Goal: Book appointment/travel/reservation

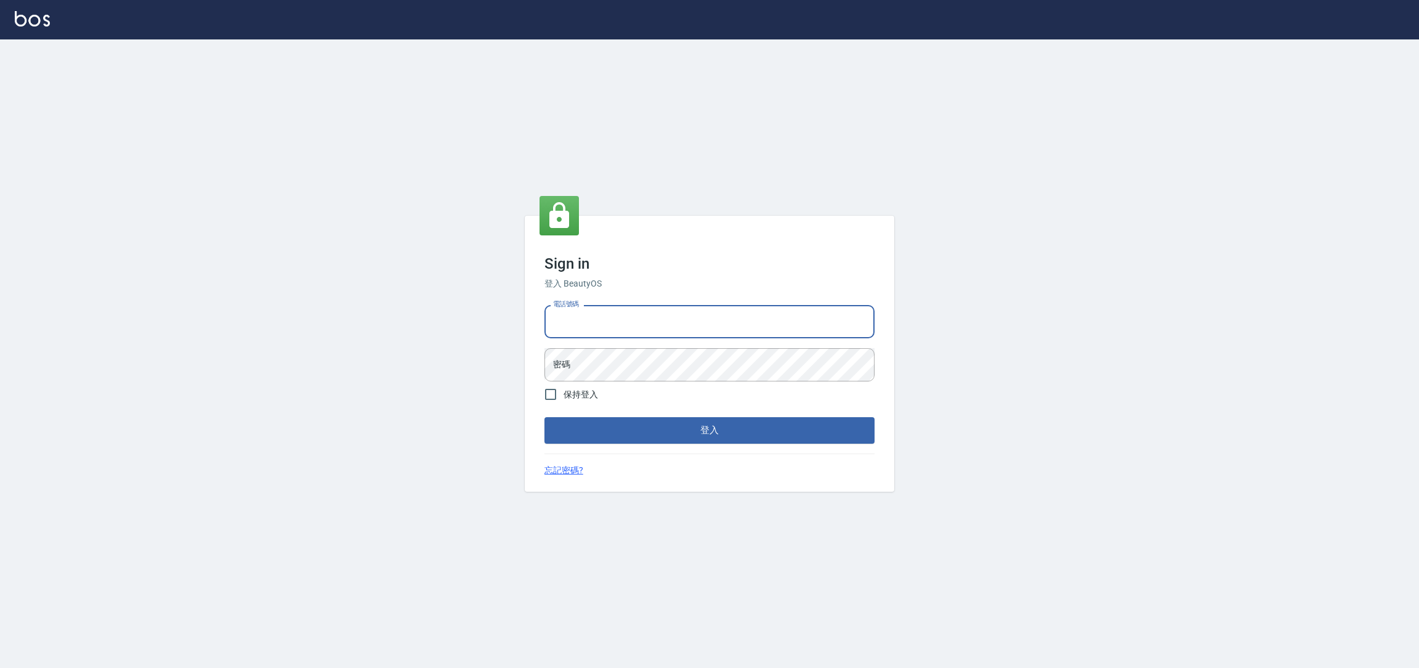
click at [665, 319] on input "電話號碼" at bounding box center [709, 321] width 330 height 33
type input "0225158181"
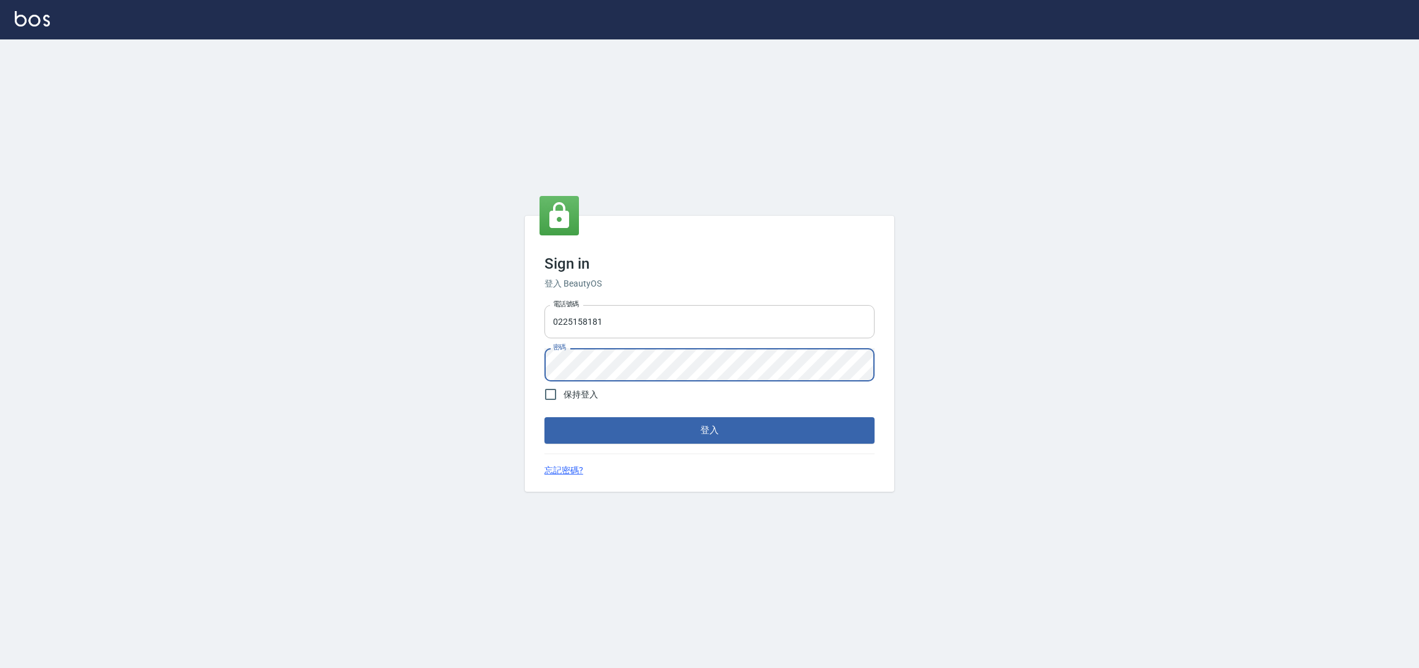
click at [544, 417] on button "登入" at bounding box center [709, 430] width 330 height 26
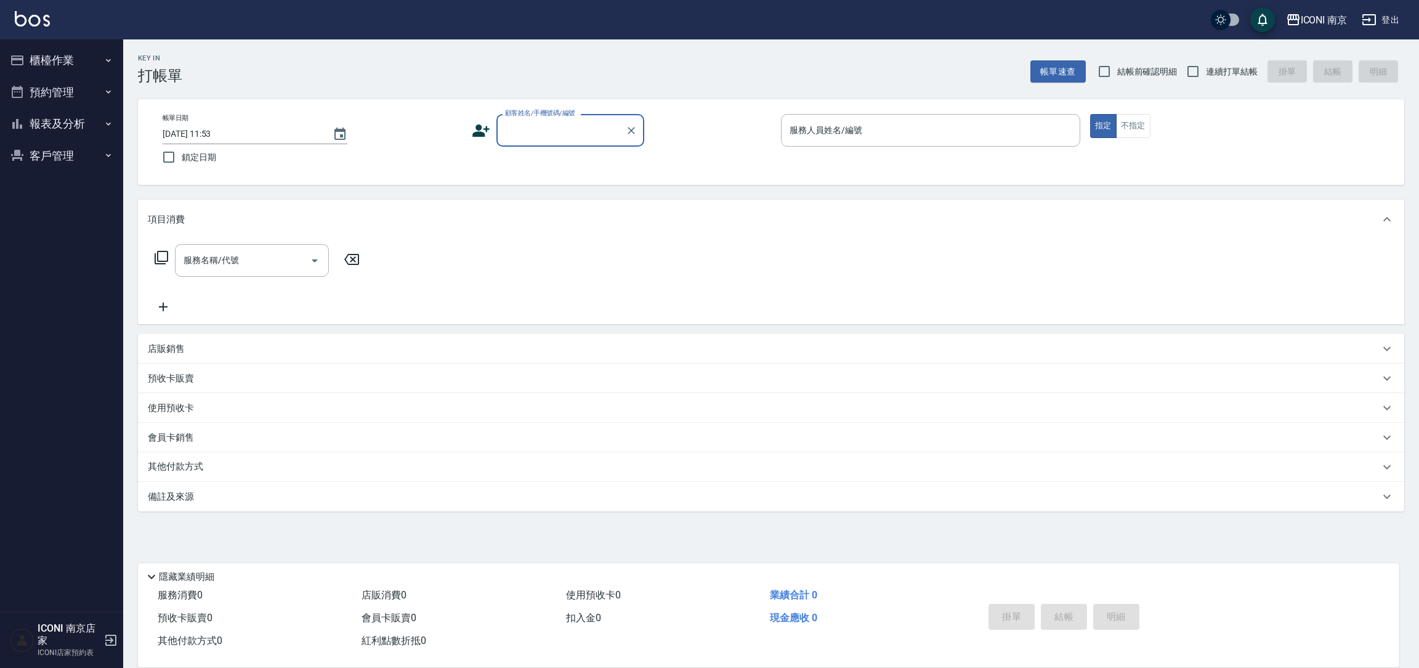
click at [76, 67] on button "櫃檯作業" at bounding box center [61, 60] width 113 height 32
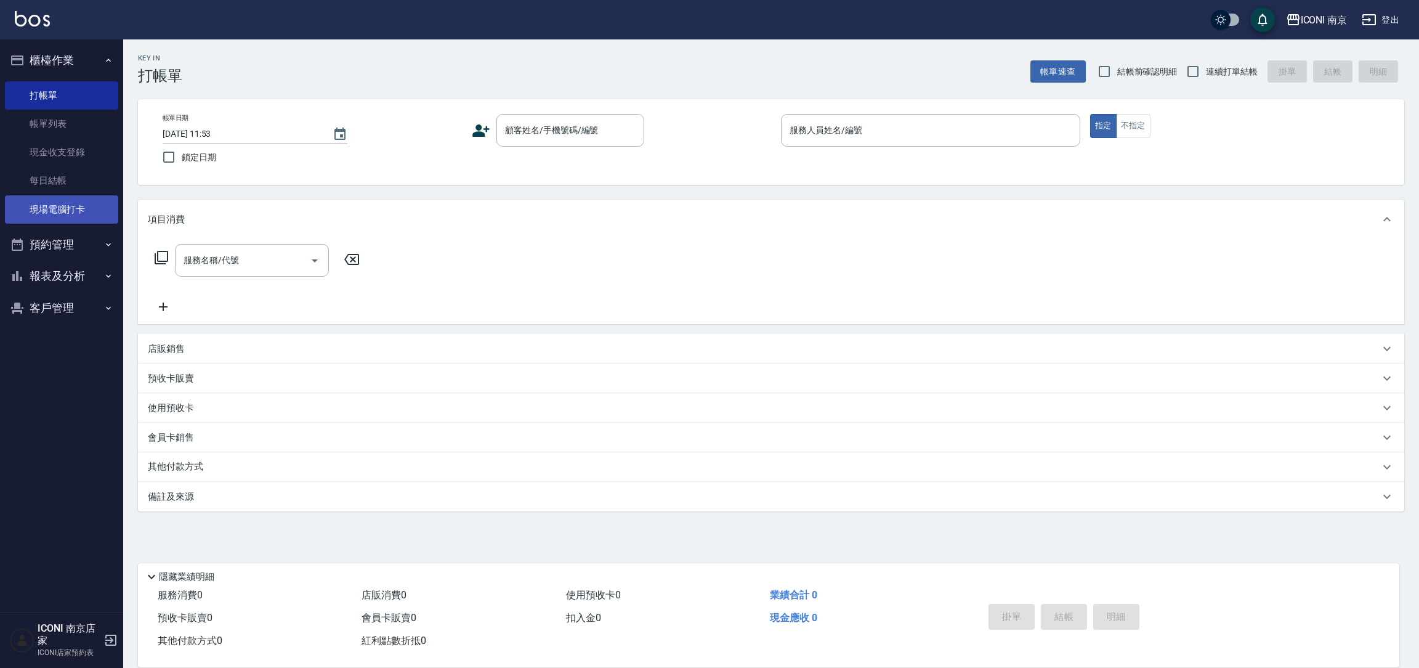
click at [71, 211] on link "現場電腦打卡" at bounding box center [61, 209] width 113 height 28
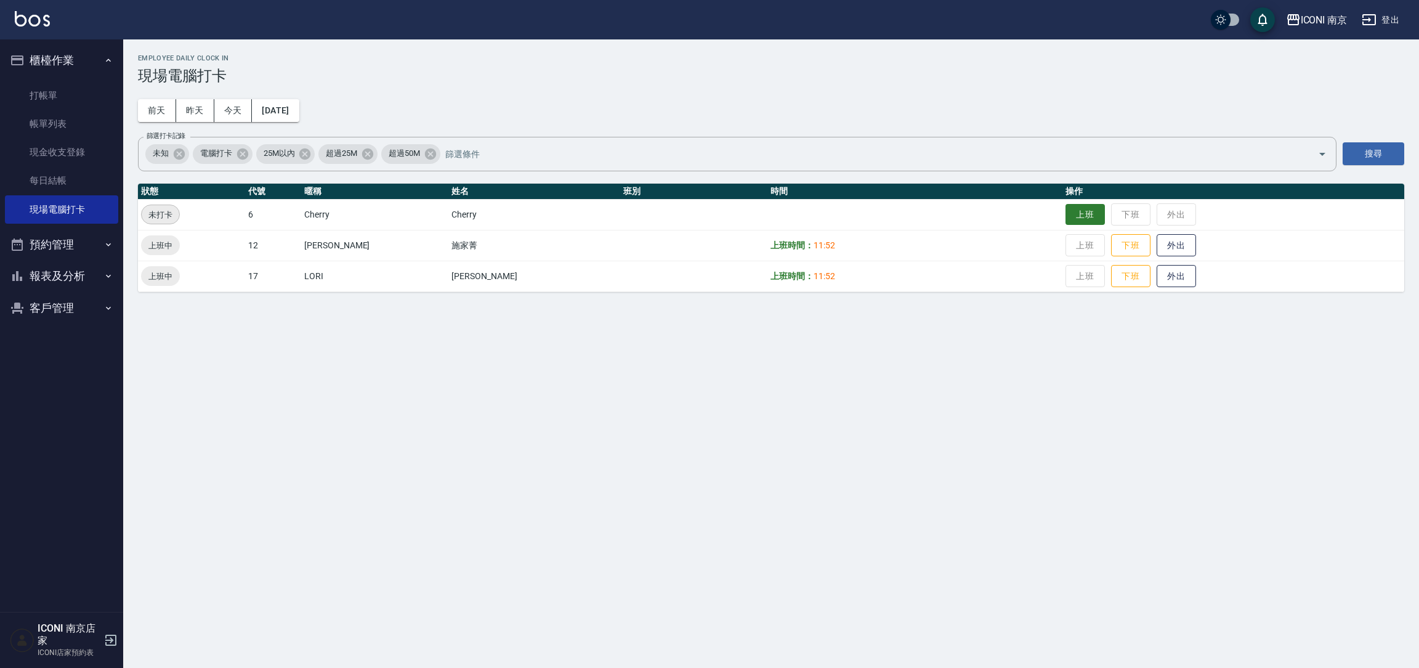
click at [1071, 210] on button "上班" at bounding box center [1085, 215] width 39 height 22
click at [101, 239] on button "預約管理" at bounding box center [61, 245] width 113 height 32
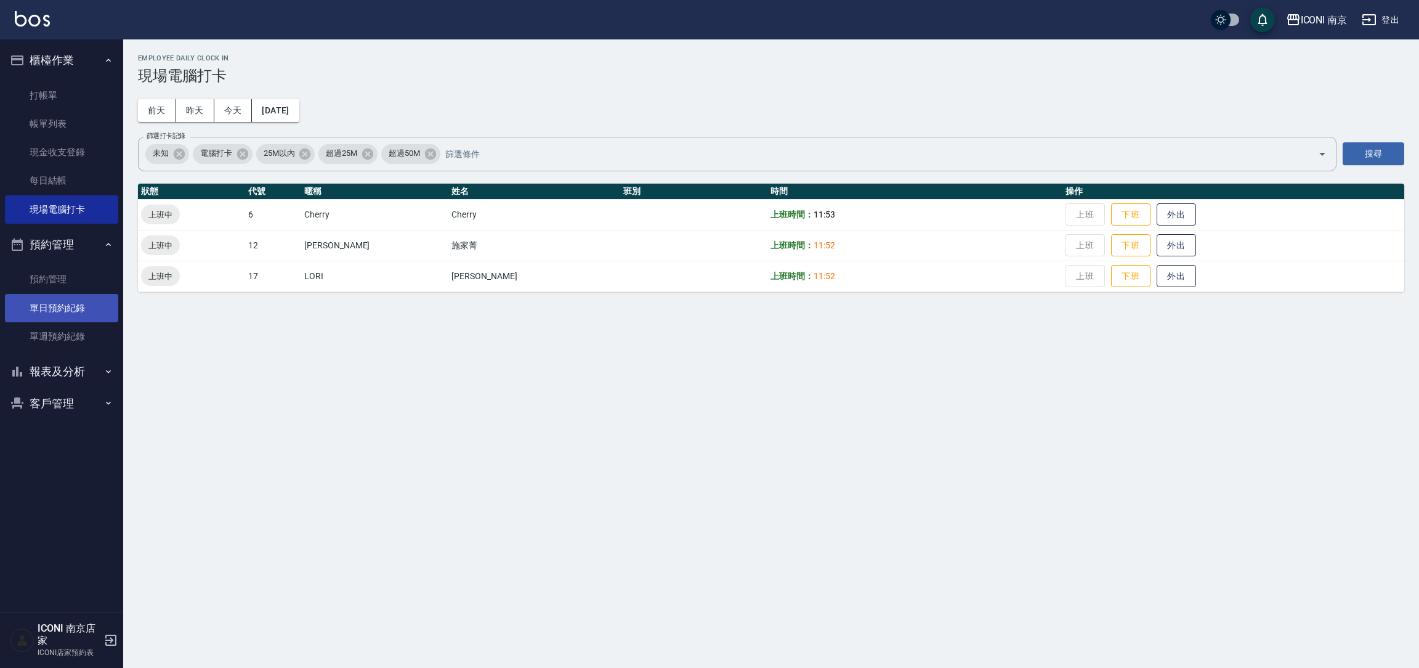
click at [79, 308] on link "單日預約紀錄" at bounding box center [61, 308] width 113 height 28
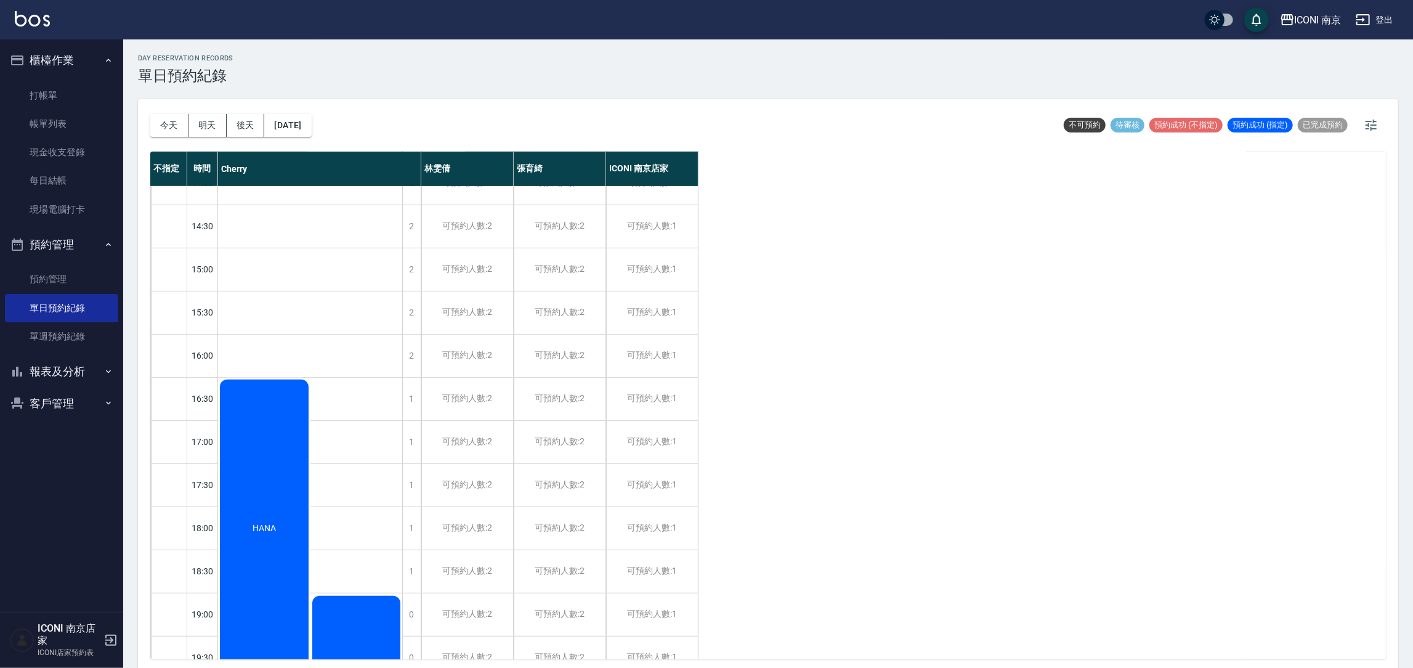
scroll to position [534, 0]
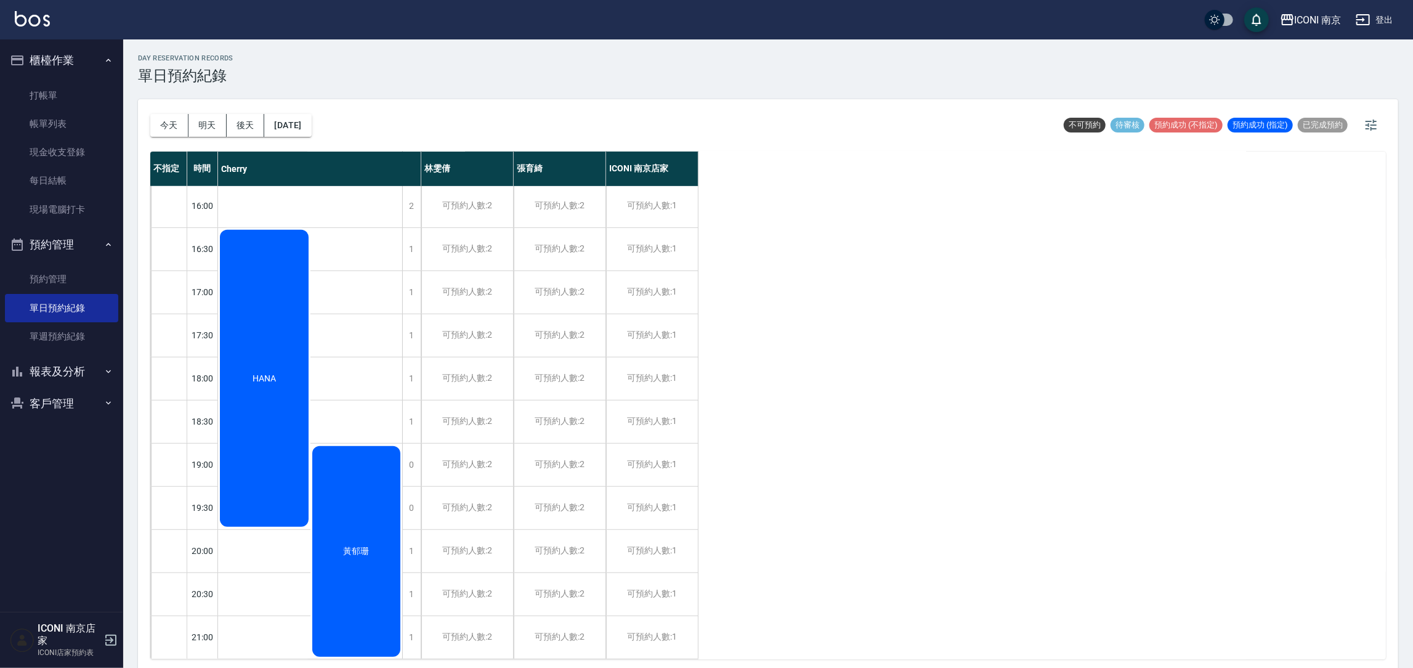
click at [260, 291] on div "HANA" at bounding box center [264, 378] width 92 height 301
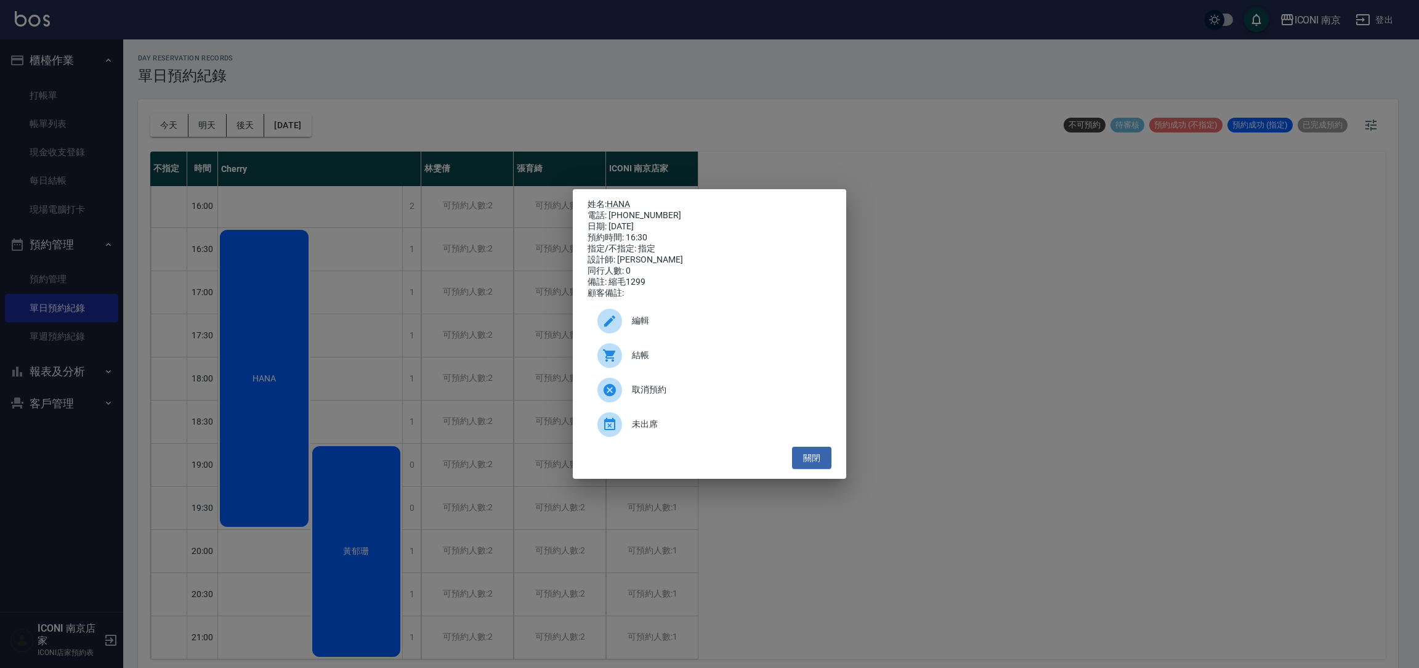
click at [382, 299] on div "姓名: HANA 電話: [PHONE_NUMBER] 日期: [DATE] 預約時間: 16:30 指定/不指定: 指定 設計師: [PERSON_NAME…" at bounding box center [709, 334] width 1419 height 668
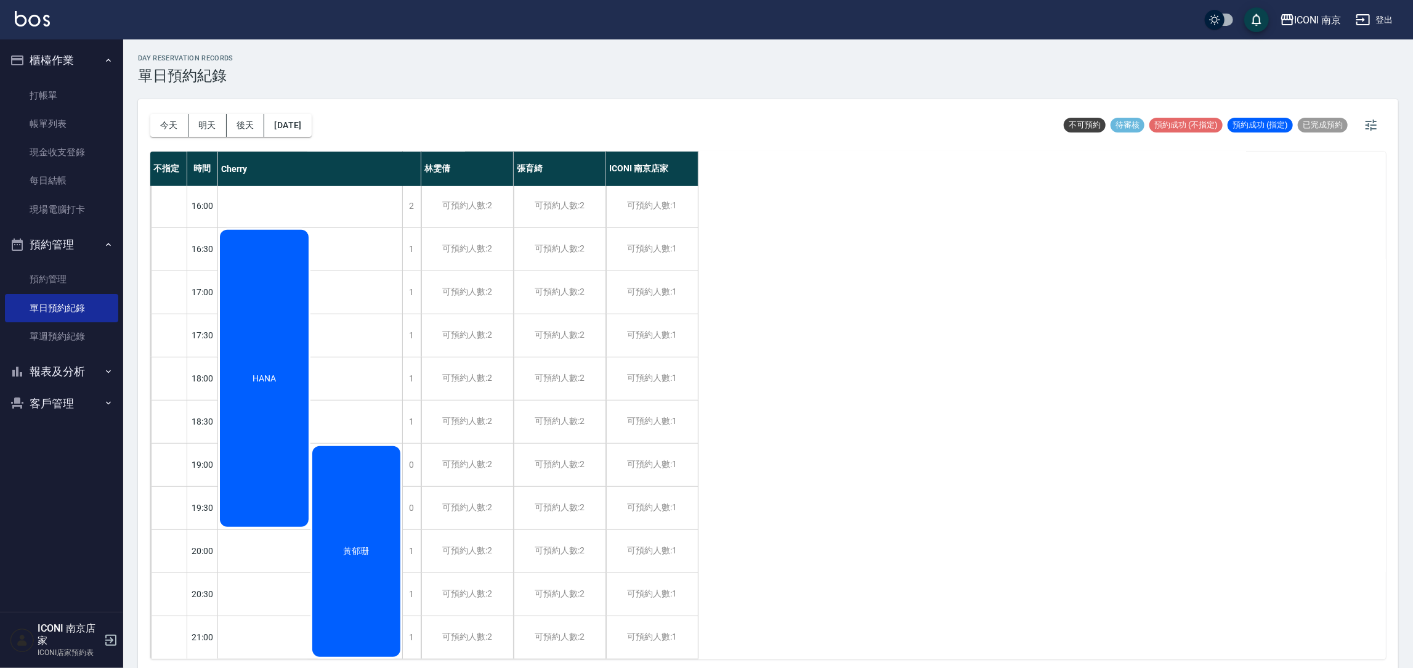
click at [376, 554] on div "黃郁珊" at bounding box center [356, 551] width 92 height 214
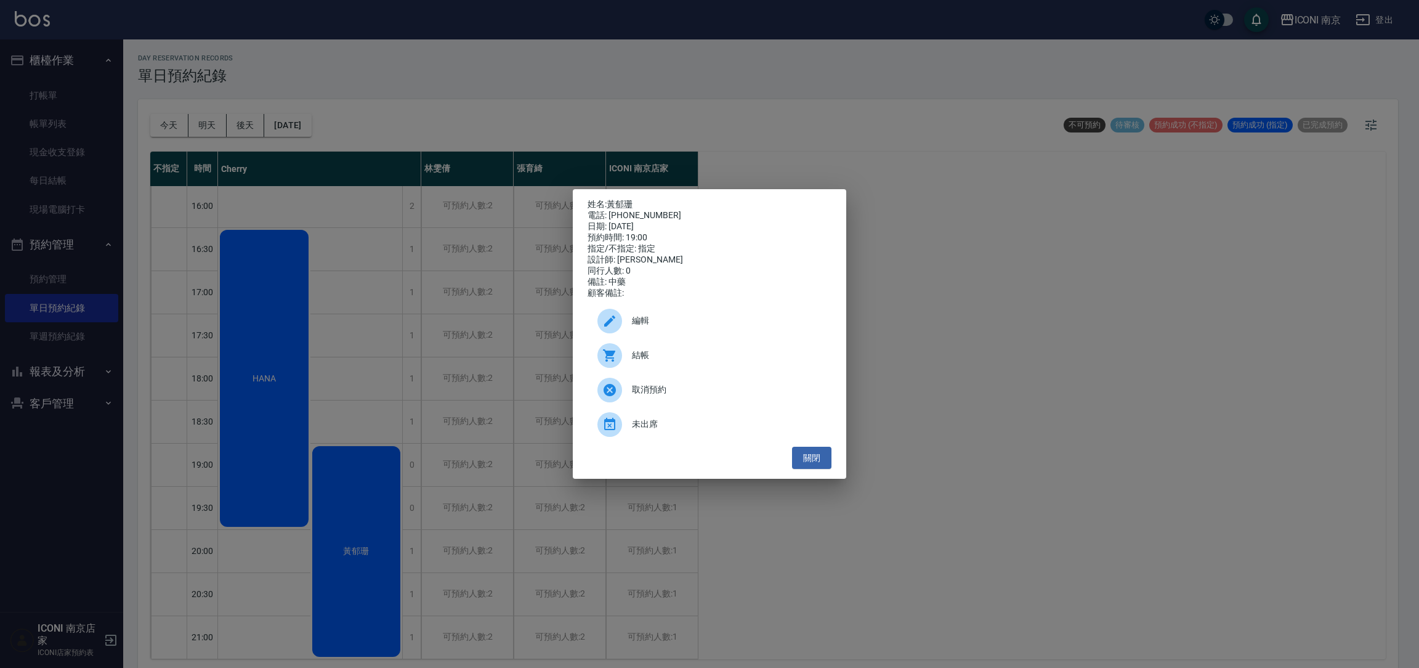
click at [380, 418] on div "姓名: [PERSON_NAME] 電話: [PHONE_NUMBER] 日期: [DATE] 預約時間: 19:00 指定/不指定: 指定 設計師: [PE…" at bounding box center [709, 334] width 1419 height 668
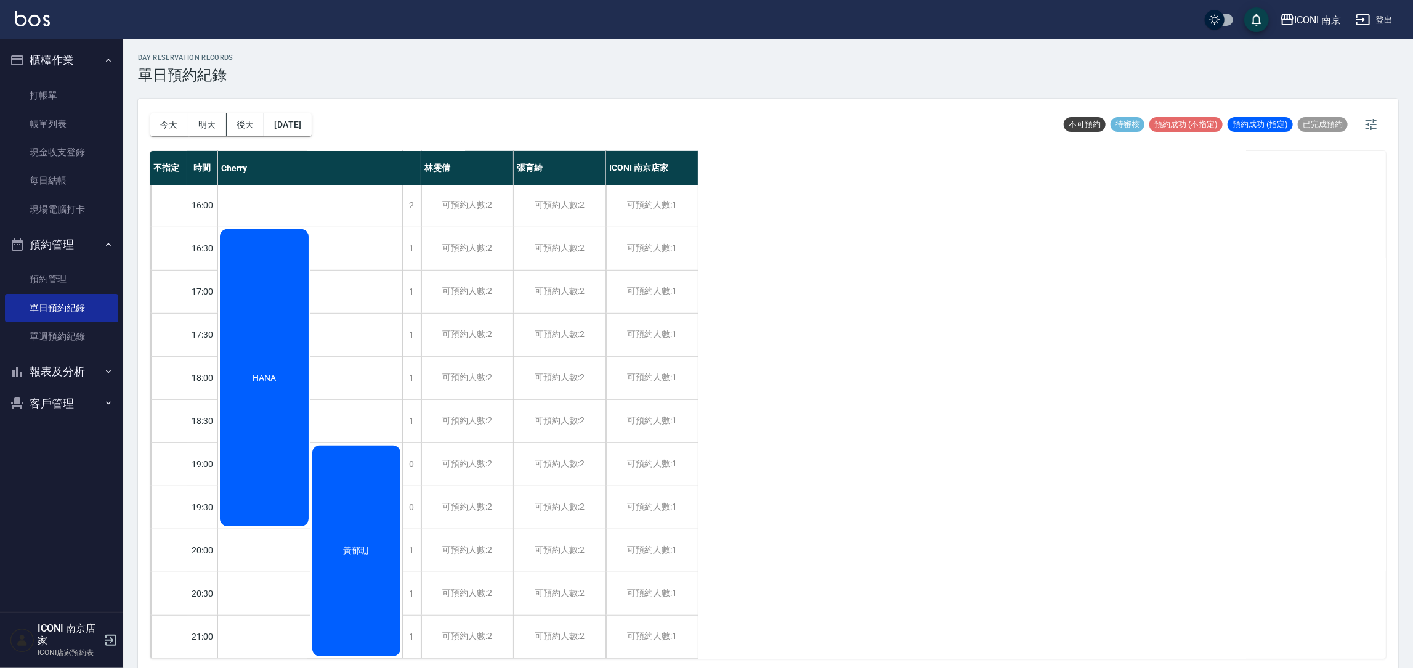
scroll to position [0, 0]
click at [958, 317] on div "不指定 時間 Cherry [PERSON_NAME] [PERSON_NAME] ICONI 南京店家 10:00 10:30 11:00 11:30 12…" at bounding box center [768, 406] width 1236 height 508
click at [989, 447] on div "不指定 時間 Cherry [PERSON_NAME] [PERSON_NAME] ICONI 南京店家 10:00 10:30 11:00 11:30 12…" at bounding box center [768, 406] width 1236 height 508
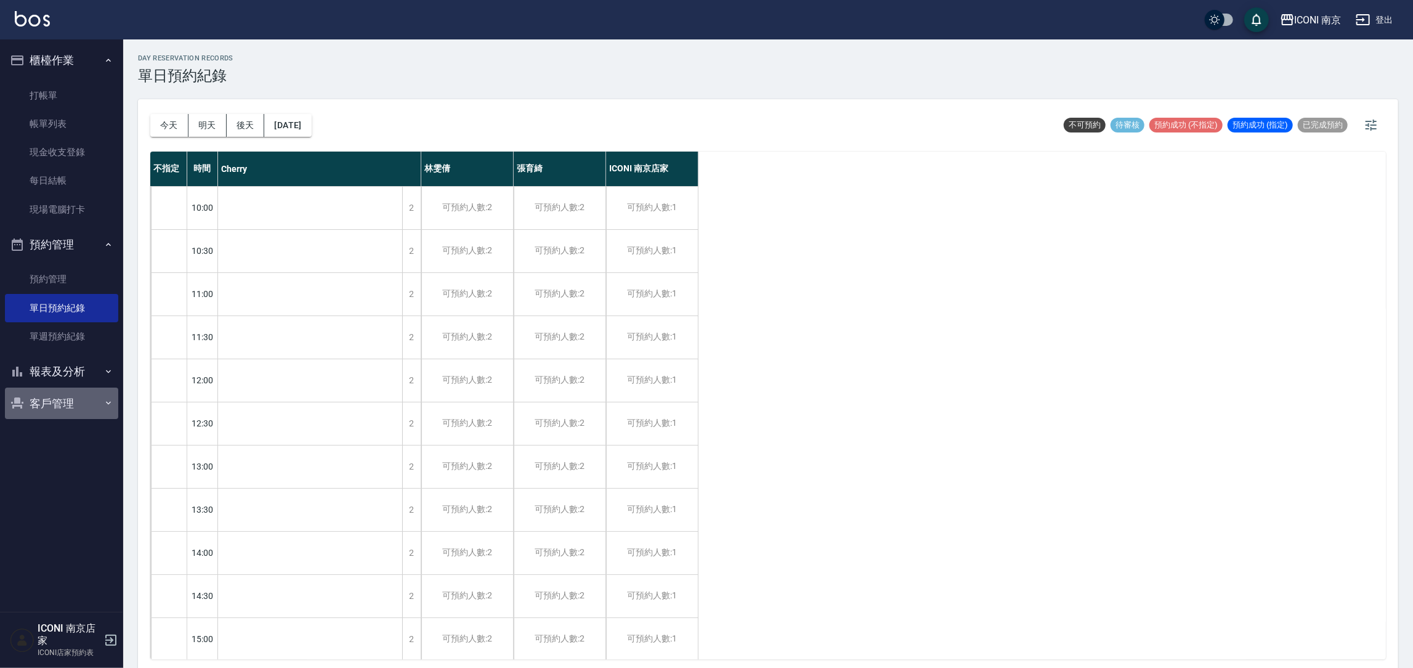
click at [71, 404] on button "客戶管理" at bounding box center [61, 403] width 113 height 32
click at [51, 450] on link "客戶列表" at bounding box center [61, 438] width 113 height 28
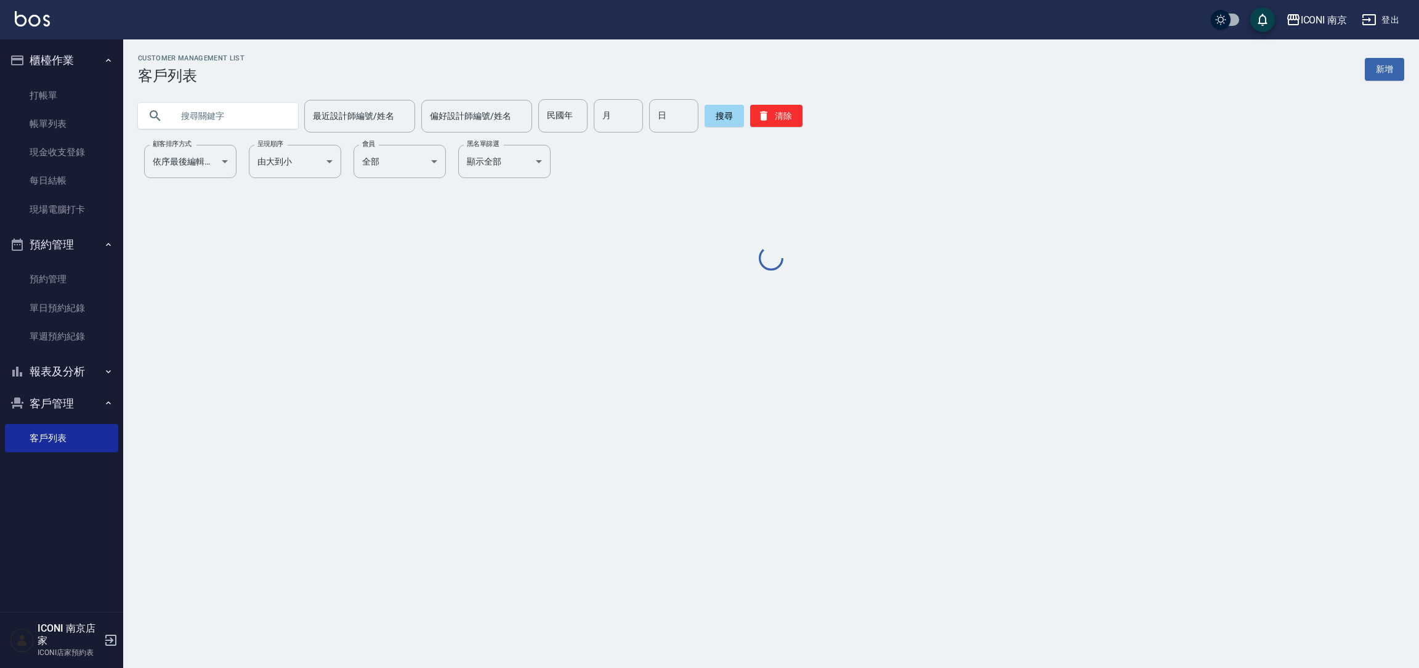
click at [253, 106] on input "text" at bounding box center [230, 115] width 116 height 33
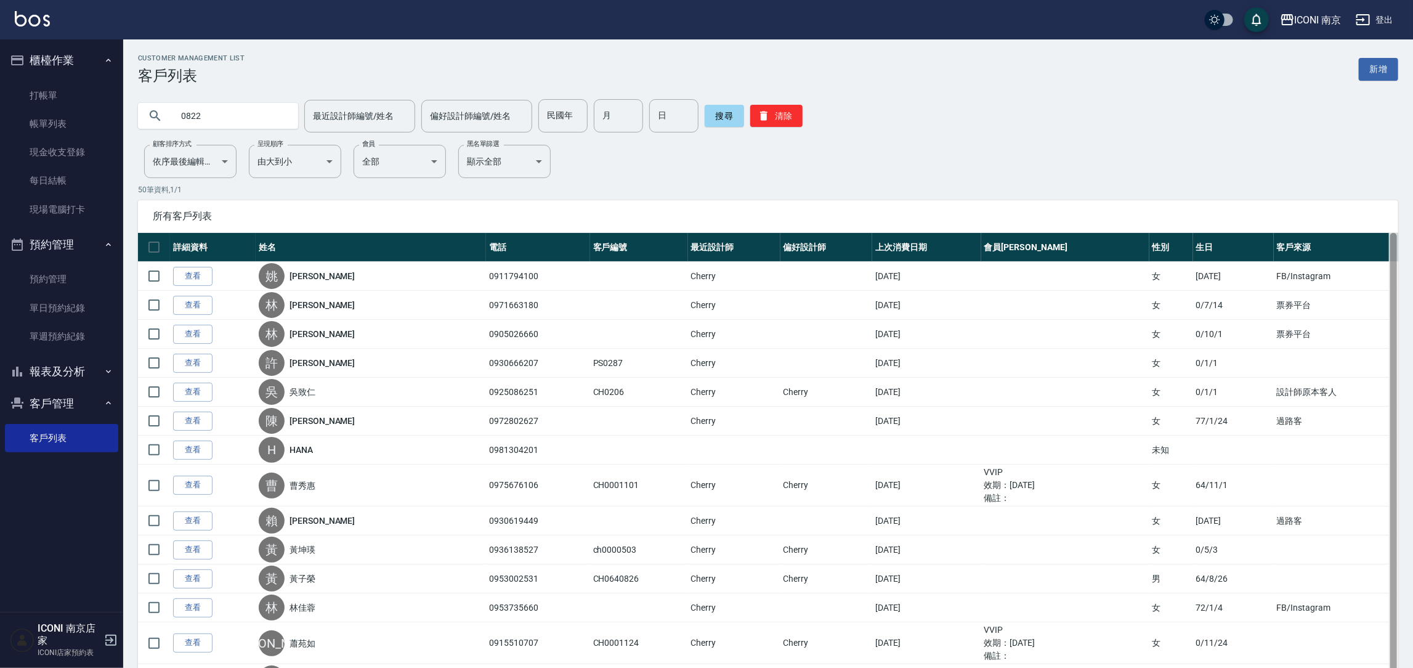
type input "0822"
click at [716, 115] on button "搜尋" at bounding box center [724, 116] width 39 height 22
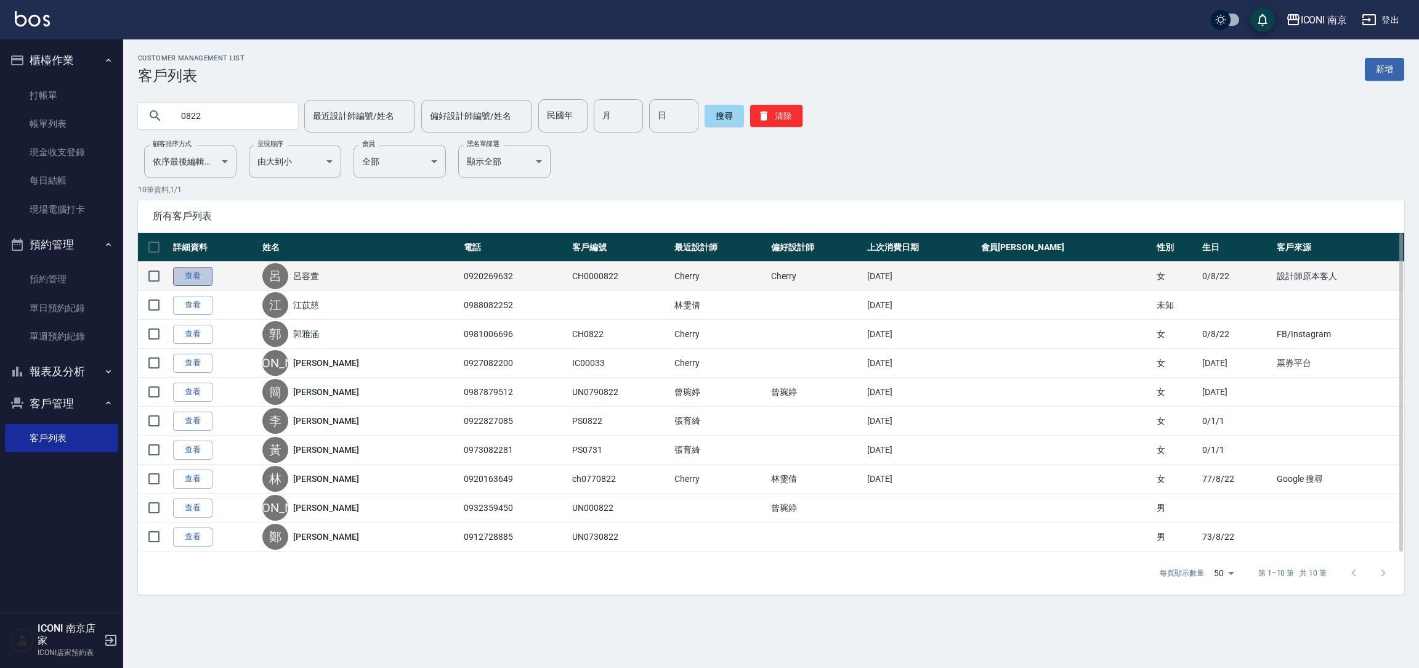
click at [194, 272] on link "查看" at bounding box center [192, 276] width 39 height 19
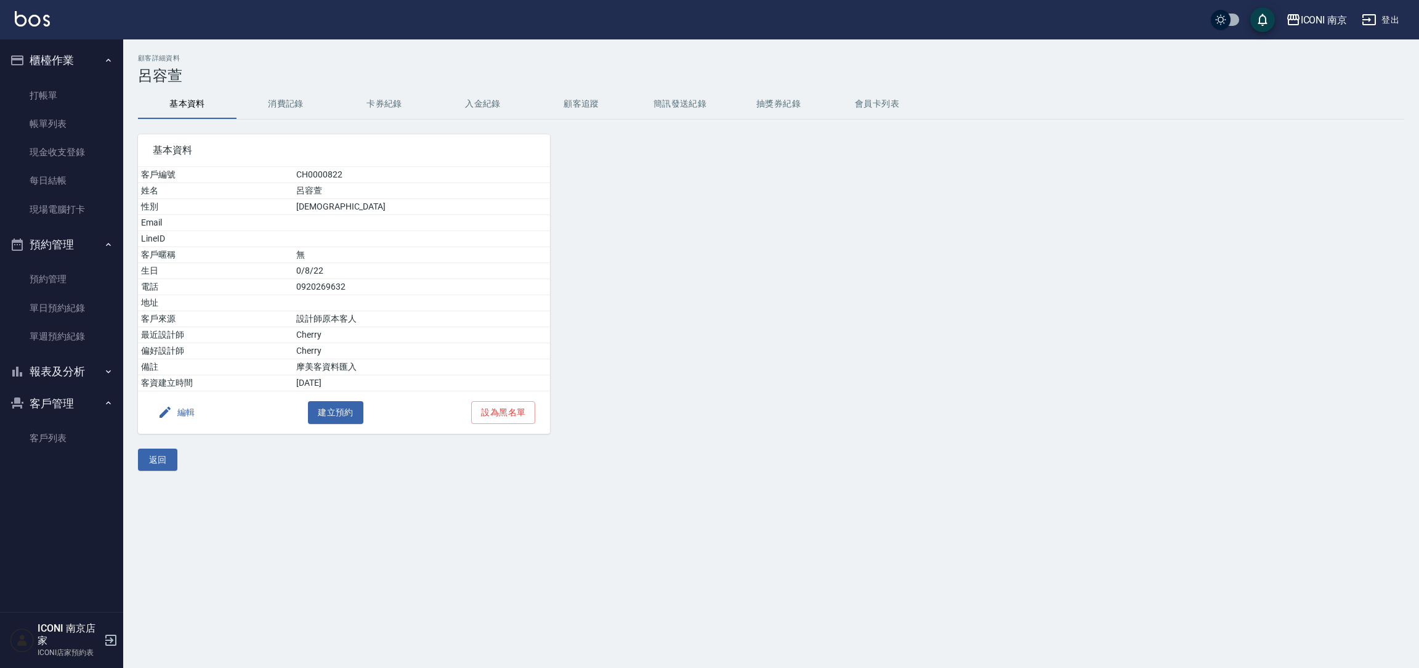
click at [315, 428] on div "編輯 建立預約 設為黑名單" at bounding box center [344, 412] width 412 height 43
click at [313, 418] on button "建立預約" at bounding box center [335, 412] width 55 height 23
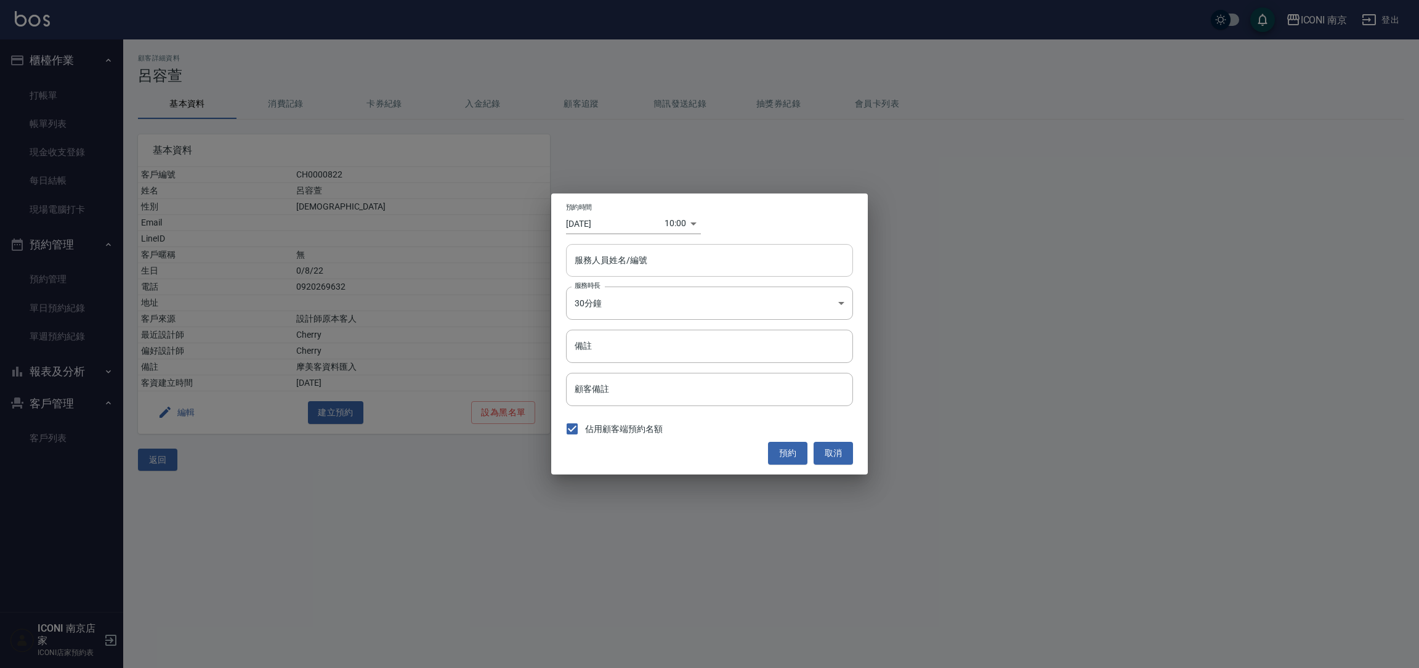
click at [623, 269] on input "服務人員姓名/編號" at bounding box center [710, 260] width 276 height 22
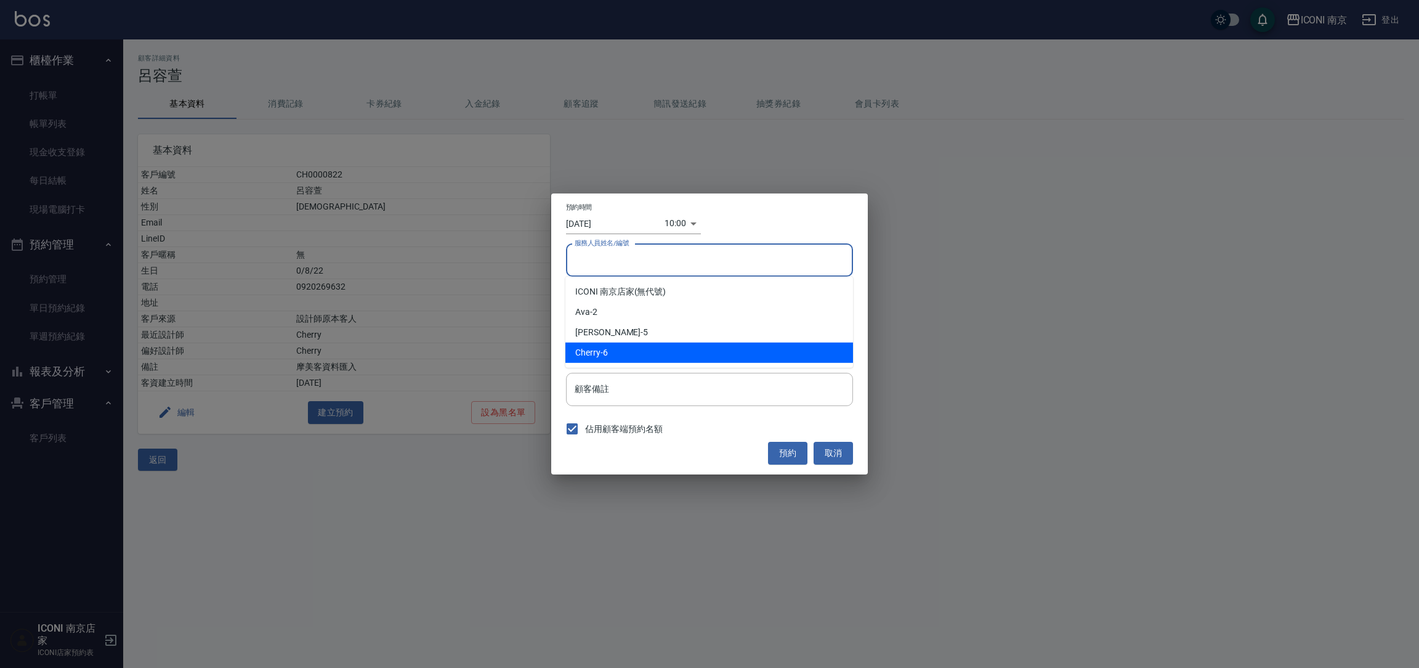
click at [635, 349] on div "Cherry -6" at bounding box center [709, 352] width 288 height 20
type input "Cherry-6"
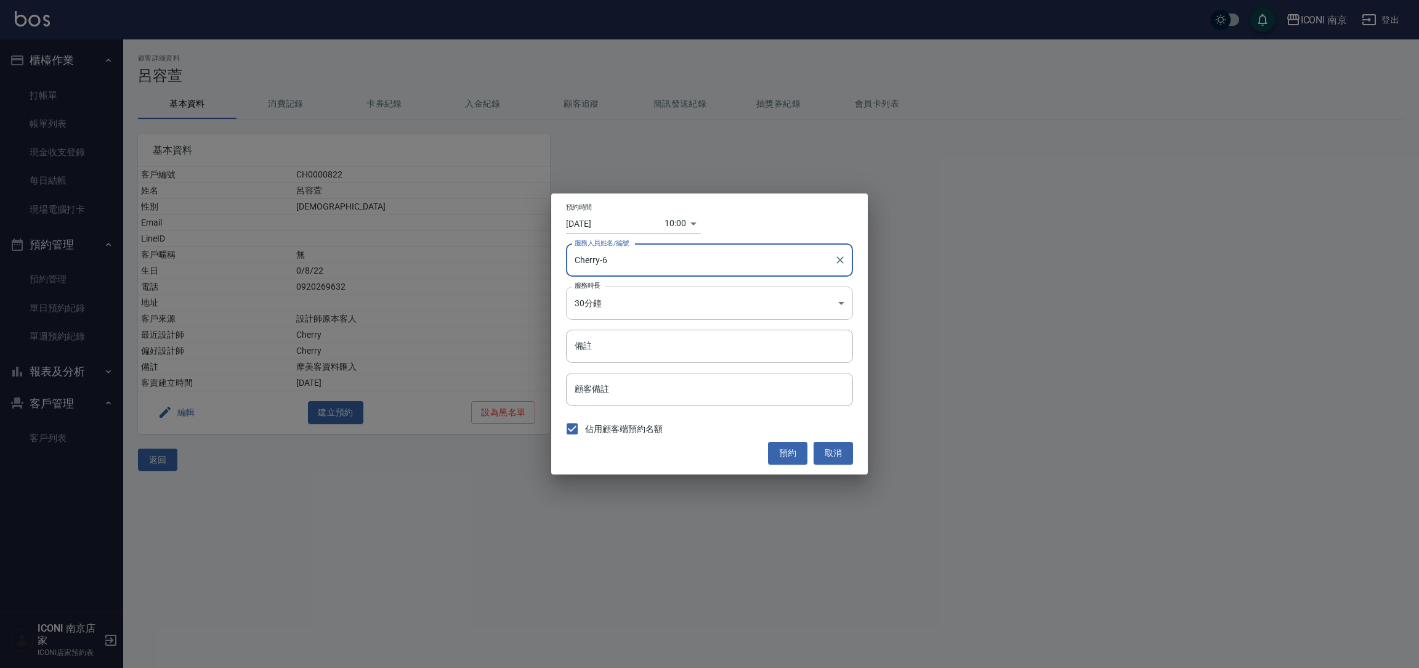
click at [624, 296] on body "ICONI 南京 登出 櫃檯作業 打帳單 帳單列表 現金收支登錄 每日結帳 現場電腦打卡 預約管理 預約管理 單日預約紀錄 單週預約紀錄 報表及分析 報表目錄…" at bounding box center [709, 334] width 1419 height 668
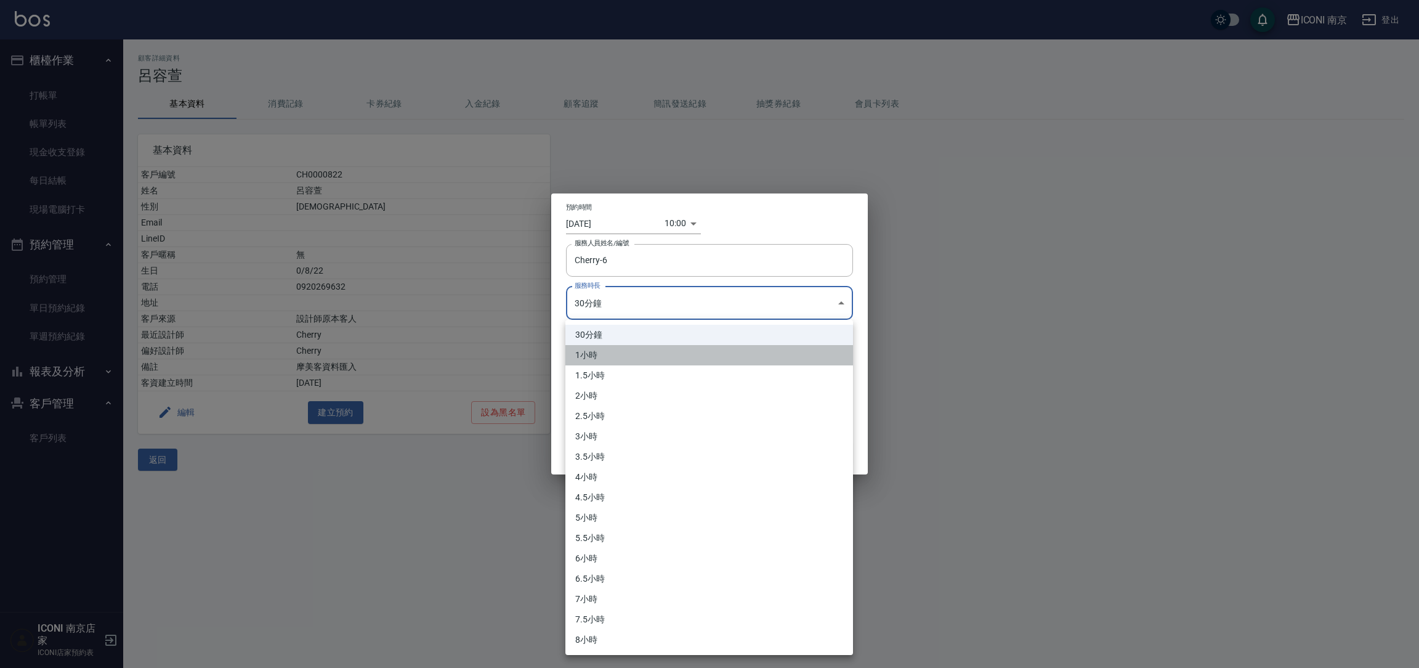
click at [624, 361] on li "1小時" at bounding box center [709, 355] width 288 height 20
type input "2"
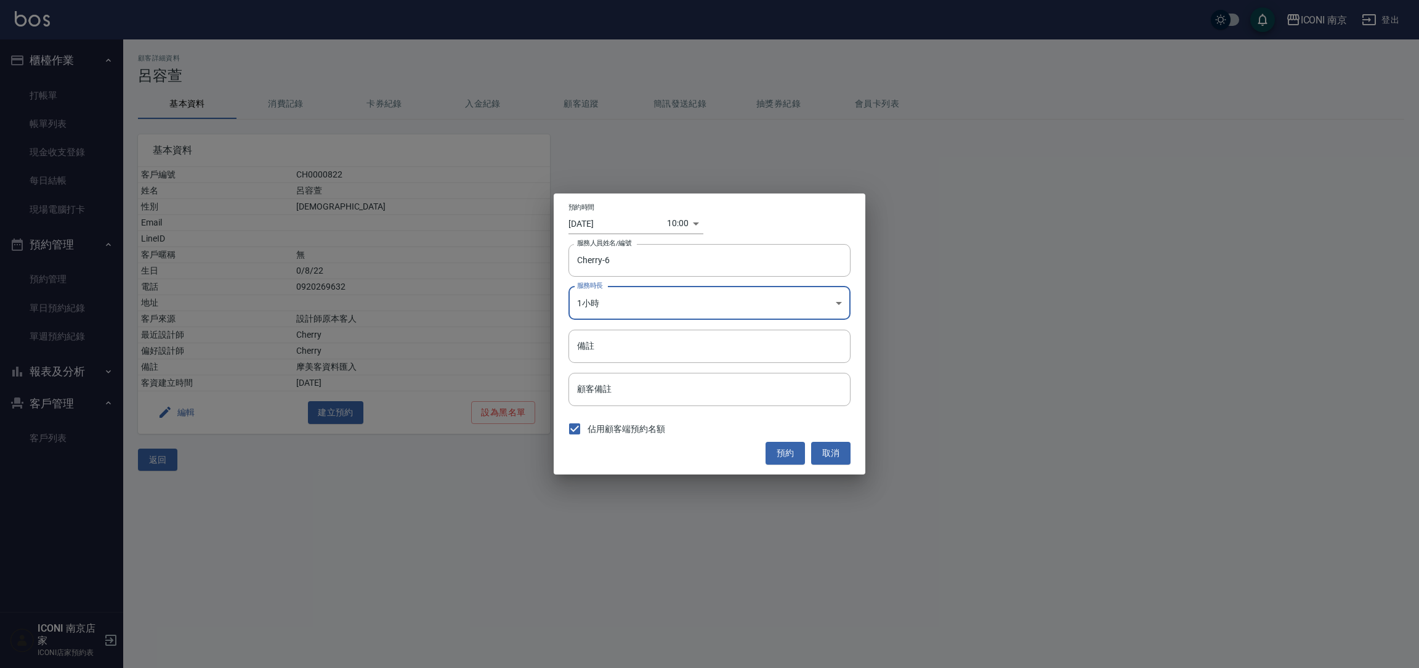
click at [670, 223] on body "ICONI 南京 登出 櫃檯作業 打帳單 帳單列表 現金收支登錄 每日結帳 現場電腦打卡 預約管理 預約管理 單日預約紀錄 單週預約紀錄 報表及分析 報表目錄…" at bounding box center [709, 334] width 1419 height 668
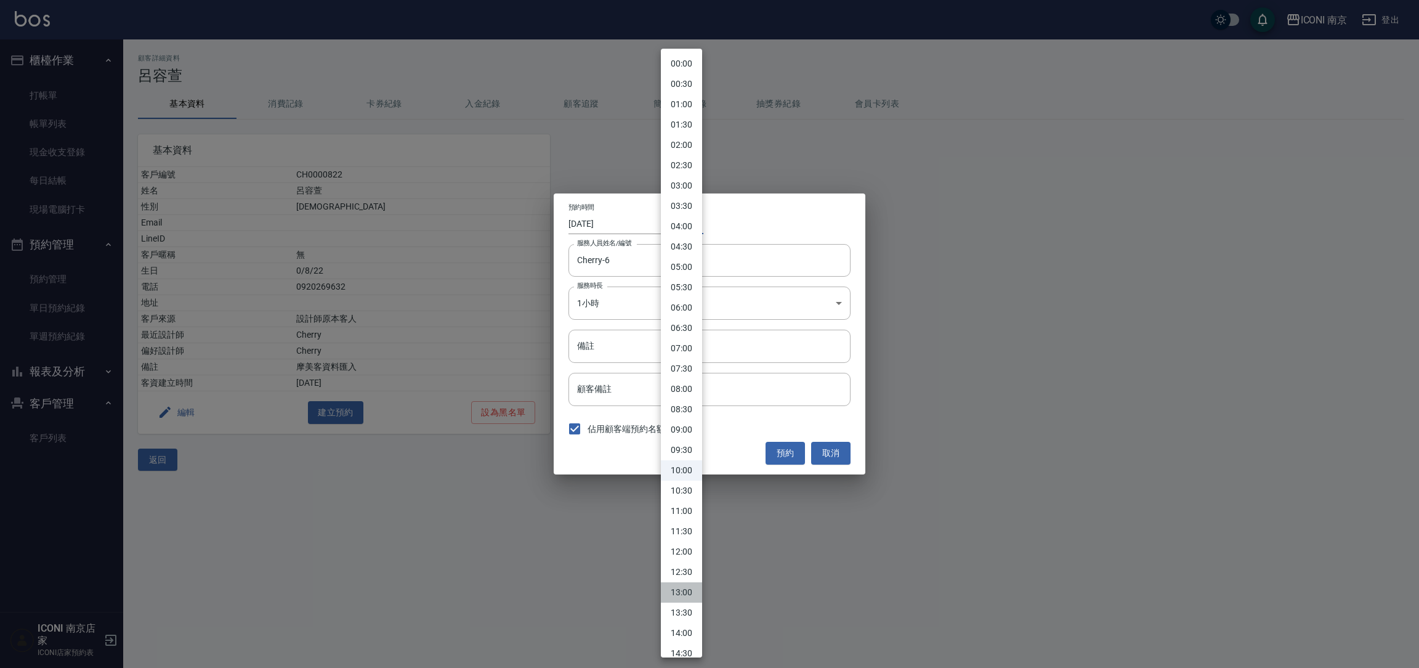
click at [682, 588] on li "13:00" at bounding box center [681, 592] width 41 height 20
type input "1757912400000"
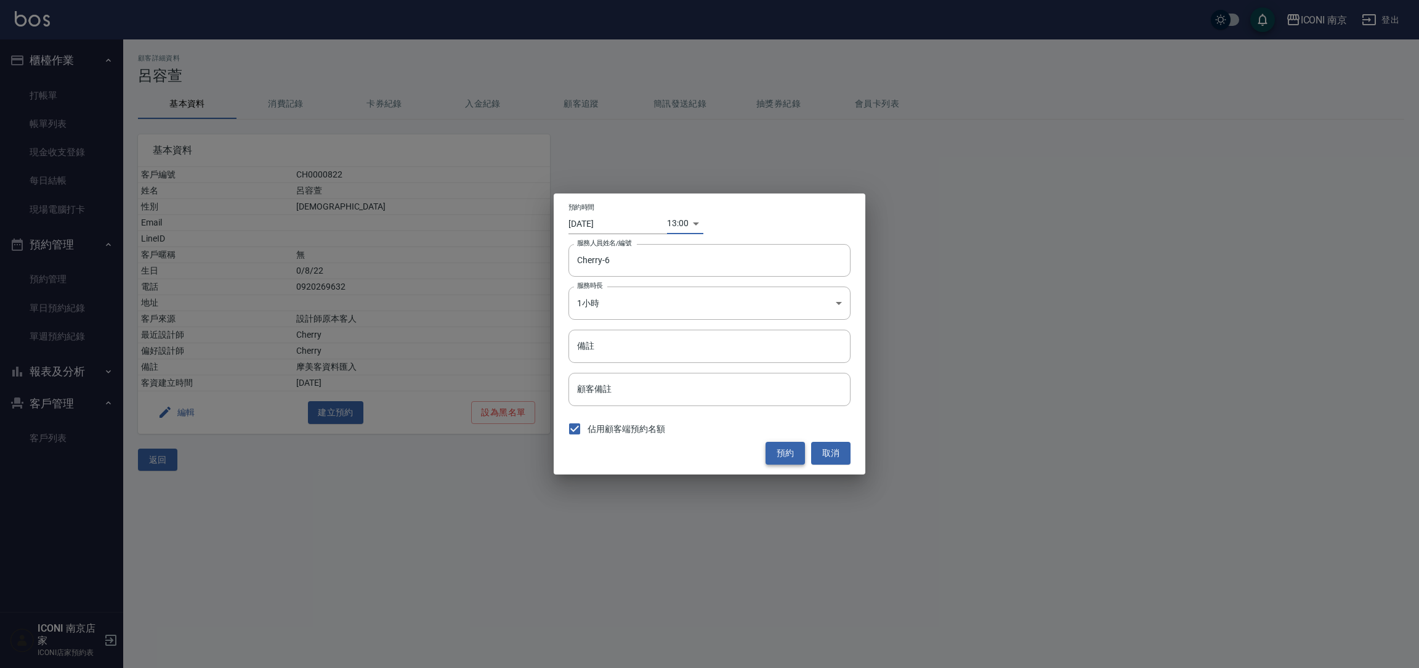
click at [788, 459] on button "預約" at bounding box center [785, 453] width 39 height 23
